Goal: Navigation & Orientation: Find specific page/section

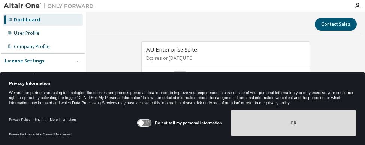
click at [301, 127] on button "OK" at bounding box center [293, 123] width 125 height 26
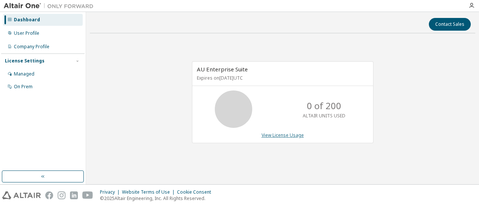
click at [296, 136] on link "View License Usage" at bounding box center [283, 135] width 42 height 6
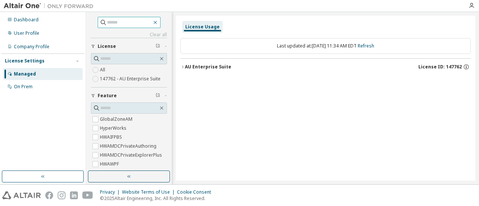
click at [158, 20] on icon "button" at bounding box center [155, 22] width 6 height 6
click at [157, 22] on icon "button" at bounding box center [155, 22] width 3 height 3
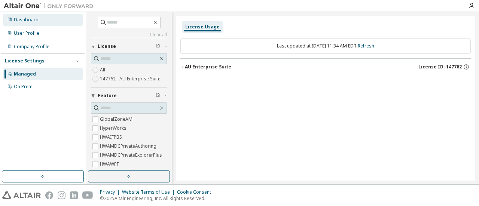
click at [38, 21] on div "Dashboard" at bounding box center [43, 20] width 80 height 12
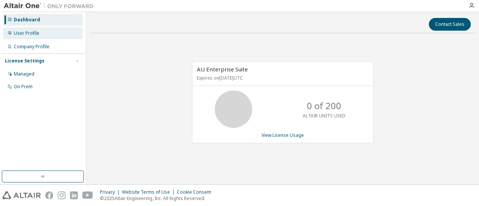
click at [33, 32] on div "User Profile" at bounding box center [26, 33] width 25 height 6
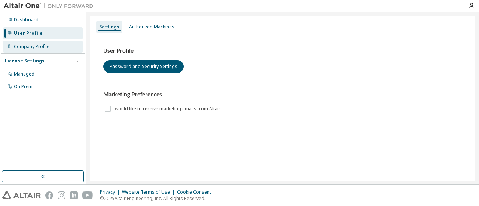
click at [36, 48] on div "Company Profile" at bounding box center [32, 47] width 36 height 6
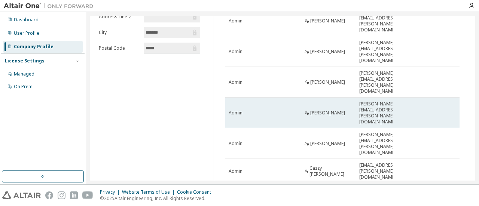
scroll to position [96, 0]
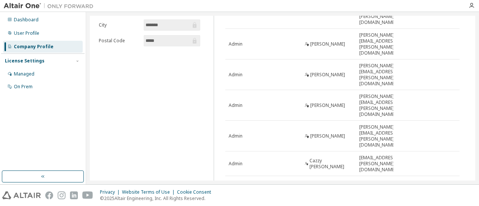
drag, startPoint x: 476, startPoint y: 125, endPoint x: 473, endPoint y: 84, distance: 41.7
click at [364, 84] on div "**********" at bounding box center [282, 98] width 393 height 173
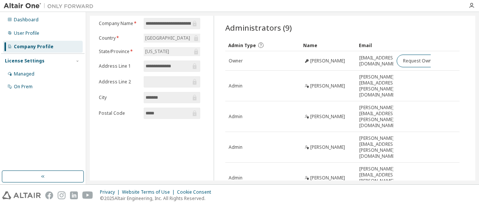
scroll to position [0, 0]
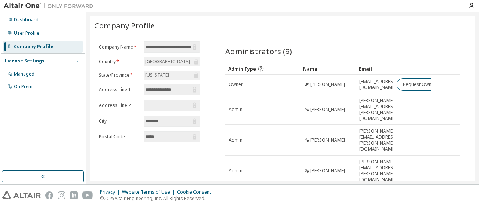
click at [78, 63] on icon "button" at bounding box center [77, 61] width 4 height 4
click at [78, 61] on icon "button" at bounding box center [77, 61] width 4 height 4
click at [42, 74] on div "Managed" at bounding box center [43, 74] width 80 height 12
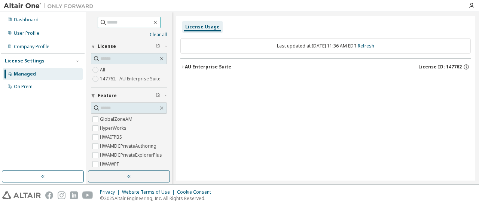
click at [122, 23] on input "text" at bounding box center [129, 22] width 45 height 7
type input "****"
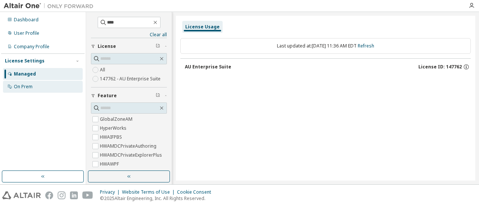
click at [40, 89] on div "On Prem" at bounding box center [43, 87] width 80 height 12
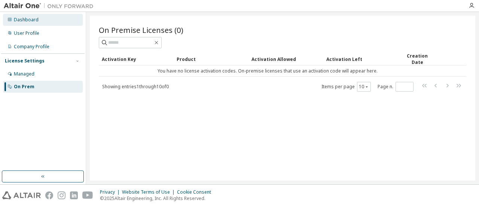
click at [39, 19] on div "Dashboard" at bounding box center [43, 20] width 80 height 12
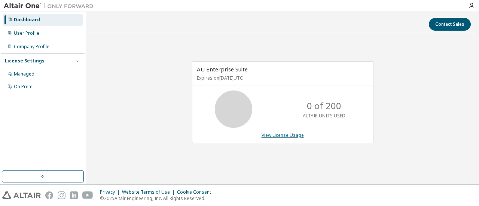
click at [291, 135] on link "View License Usage" at bounding box center [283, 135] width 42 height 6
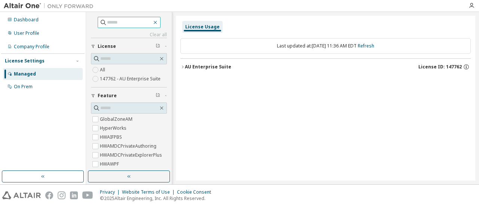
click at [158, 22] on icon "button" at bounding box center [155, 22] width 6 height 6
click at [158, 23] on icon "button" at bounding box center [155, 22] width 6 height 6
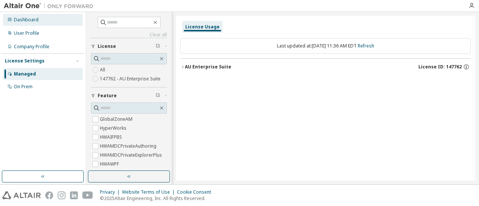
click at [31, 20] on div "Dashboard" at bounding box center [26, 20] width 25 height 6
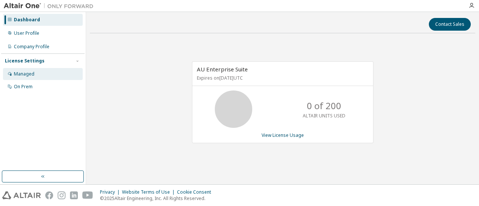
click at [44, 73] on div "Managed" at bounding box center [43, 74] width 80 height 12
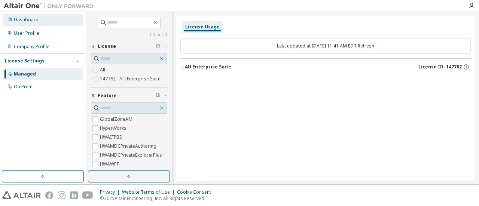
click at [46, 24] on div "Dashboard" at bounding box center [43, 20] width 80 height 12
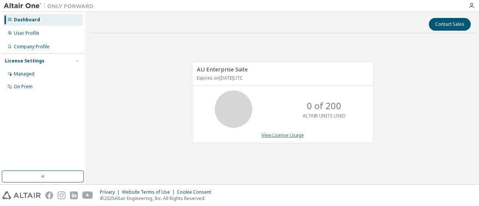
click at [294, 136] on link "View License Usage" at bounding box center [283, 135] width 42 height 6
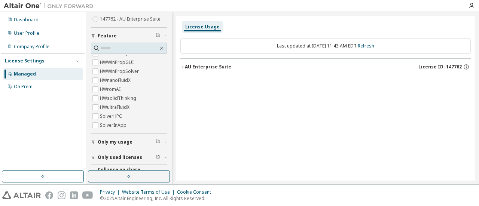
scroll to position [57, 0]
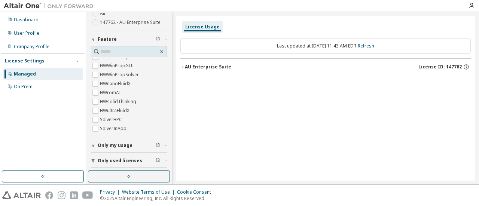
click at [93, 40] on icon "button" at bounding box center [93, 39] width 4 height 4
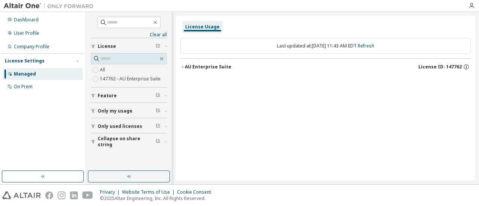
scroll to position [0, 0]
click at [93, 110] on icon "button" at bounding box center [93, 111] width 4 height 4
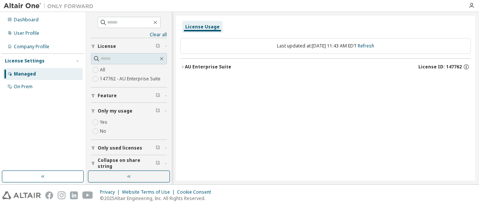
click at [93, 110] on icon "button" at bounding box center [93, 111] width 4 height 4
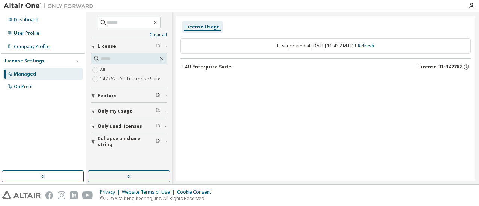
click at [93, 125] on icon "button" at bounding box center [93, 126] width 4 height 4
click at [94, 141] on icon "button" at bounding box center [93, 141] width 3 height 3
click at [94, 97] on icon "button" at bounding box center [93, 96] width 4 height 4
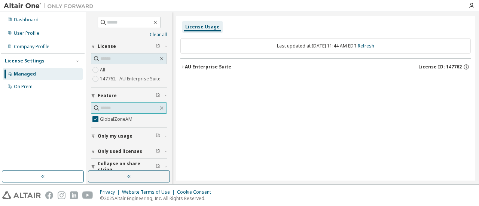
scroll to position [7, 0]
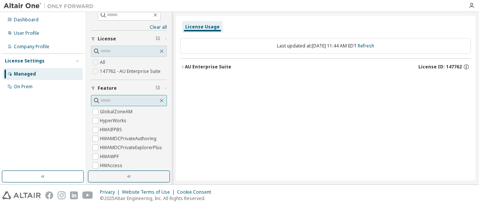
click at [126, 100] on input "text" at bounding box center [129, 100] width 58 height 7
type input "***"
click at [159, 100] on icon "button" at bounding box center [162, 101] width 6 height 6
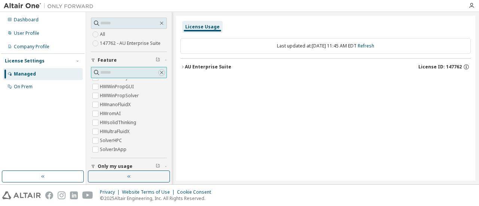
scroll to position [35, 0]
click at [94, 61] on icon "button" at bounding box center [93, 60] width 4 height 4
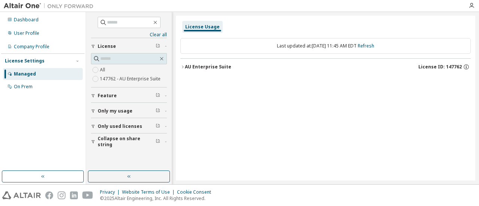
scroll to position [0, 0]
click at [41, 87] on div "On Prem" at bounding box center [43, 87] width 80 height 12
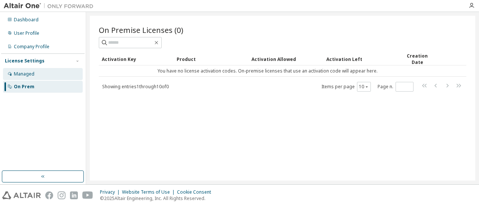
click at [46, 75] on div "Managed" at bounding box center [43, 74] width 80 height 12
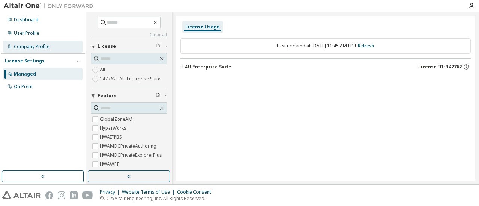
click at [48, 48] on div "Company Profile" at bounding box center [32, 47] width 36 height 6
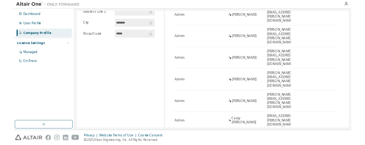
scroll to position [96, 0]
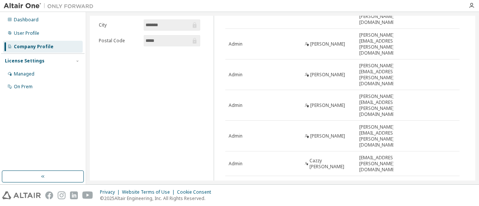
drag, startPoint x: 312, startPoint y: 132, endPoint x: 351, endPoint y: 136, distance: 39.5
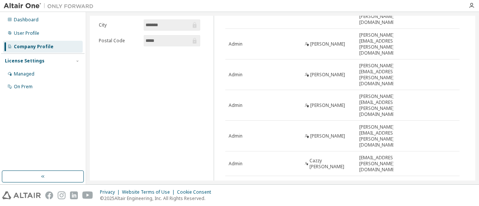
copy span "Patrick Prostko"
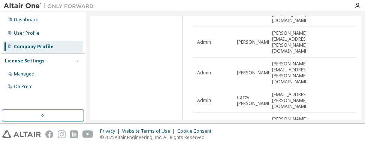
scroll to position [170, 0]
